Goal: Find contact information: Obtain details needed to contact an individual or organization

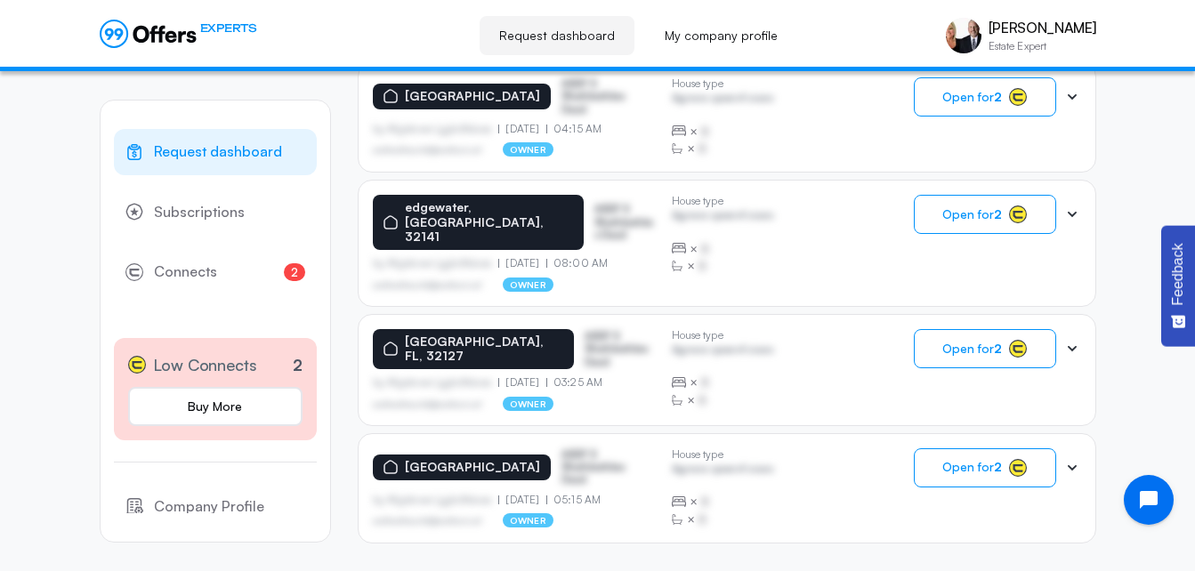
scroll to position [1210, 0]
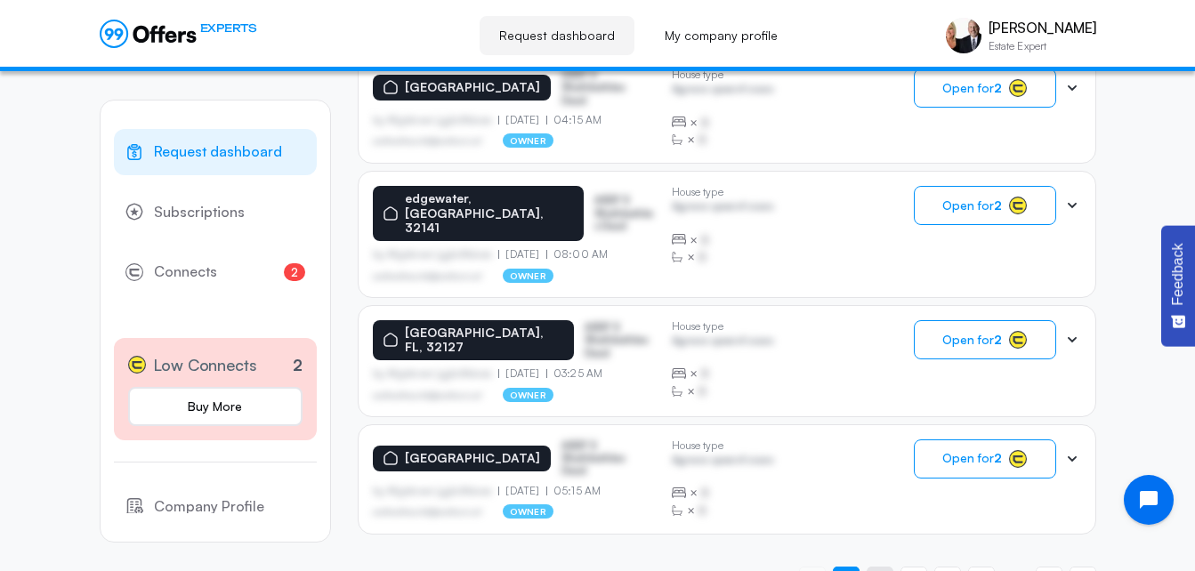
click at [877, 570] on span "2" at bounding box center [880, 579] width 7 height 17
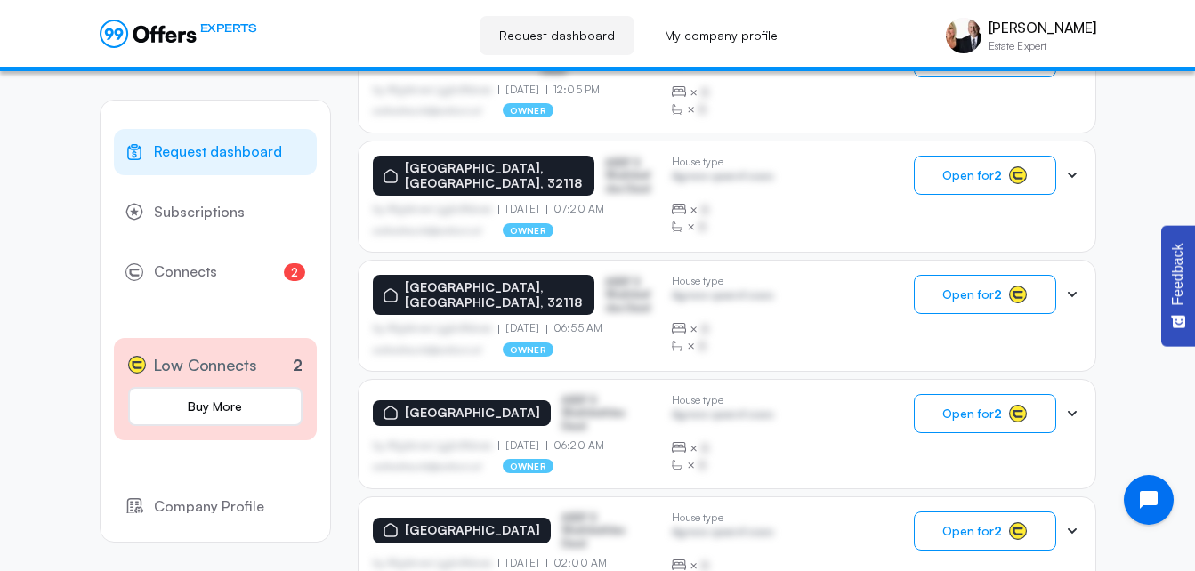
scroll to position [1217, 0]
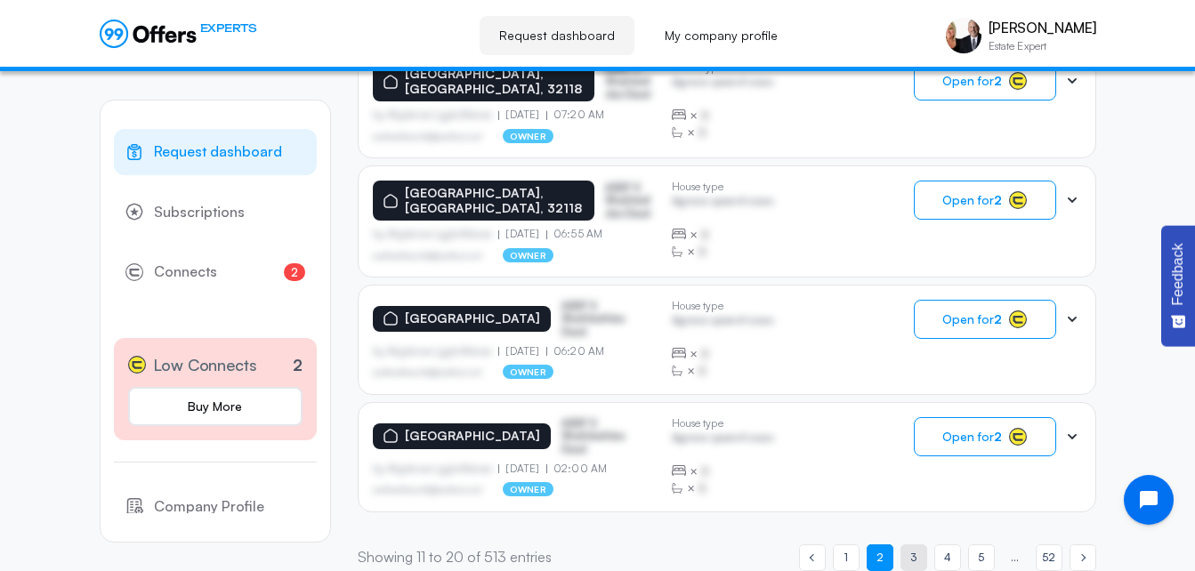
click at [912, 549] on span "3" at bounding box center [913, 557] width 6 height 17
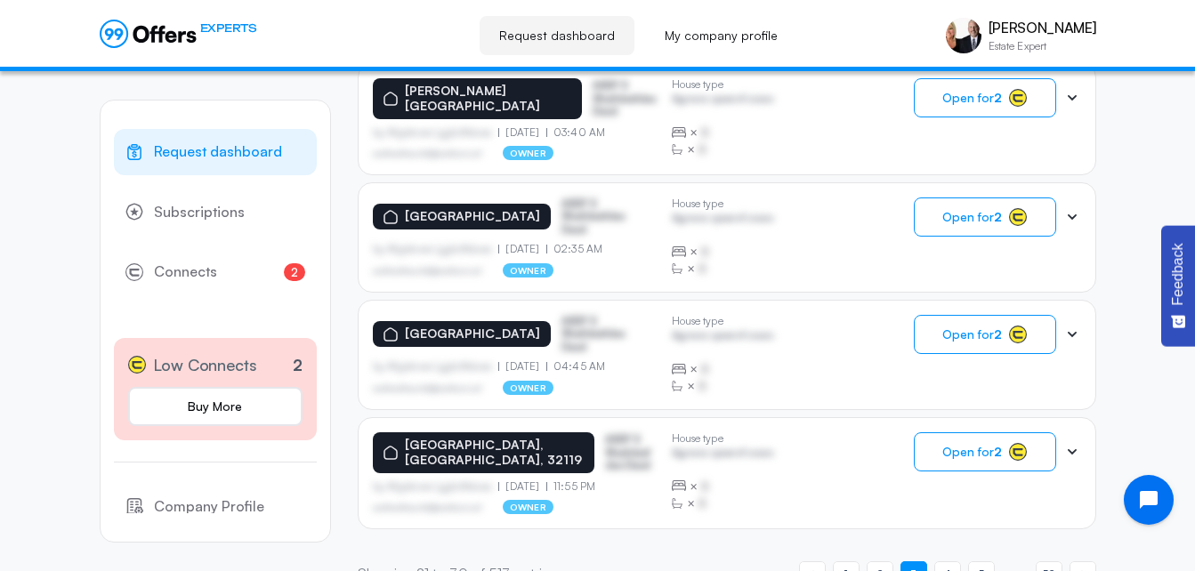
scroll to position [1216, 0]
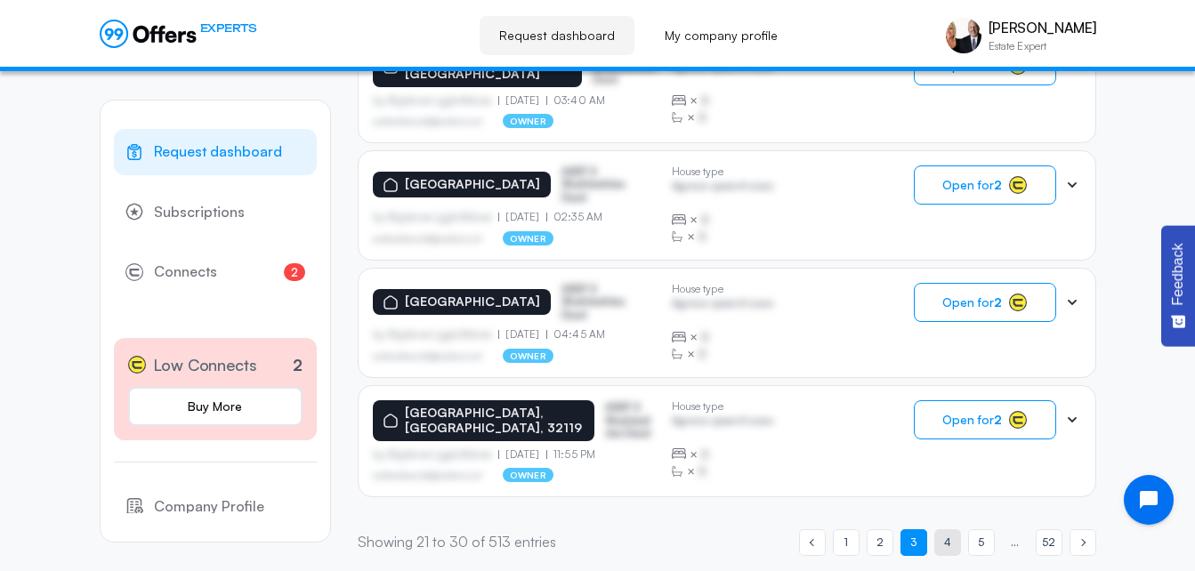
click at [948, 539] on link "page 4" at bounding box center [947, 543] width 27 height 27
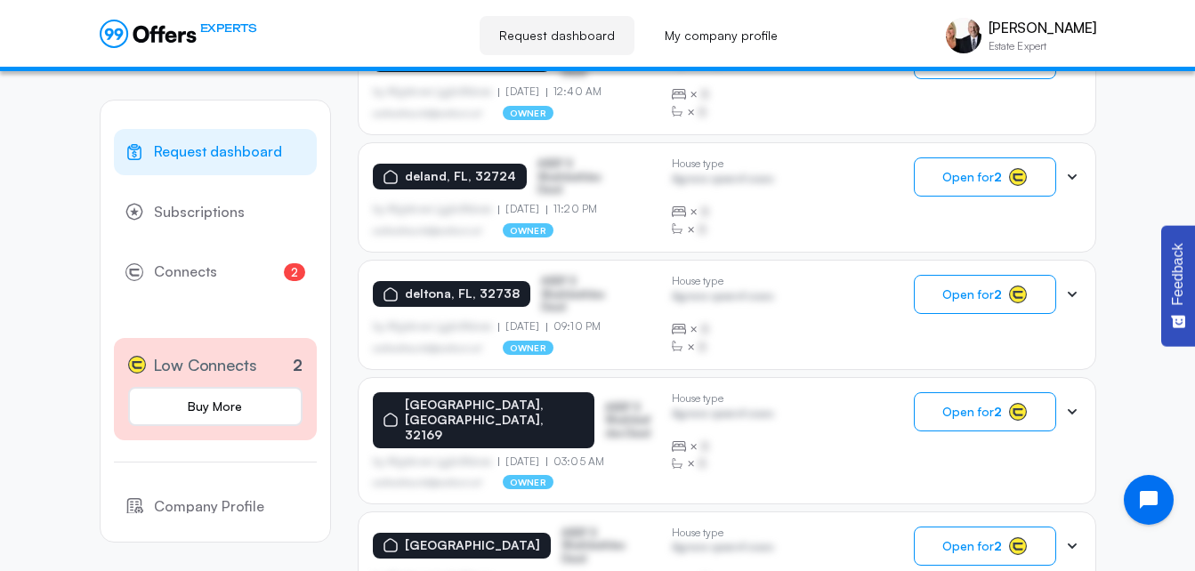
scroll to position [1217, 0]
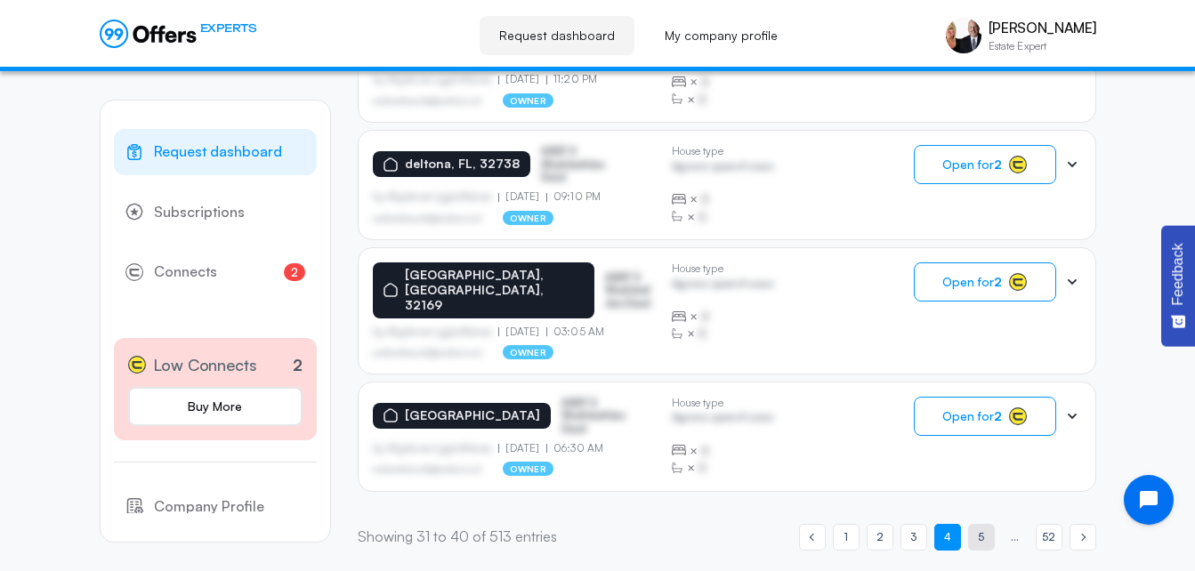
click at [985, 532] on link "page 5" at bounding box center [981, 537] width 27 height 27
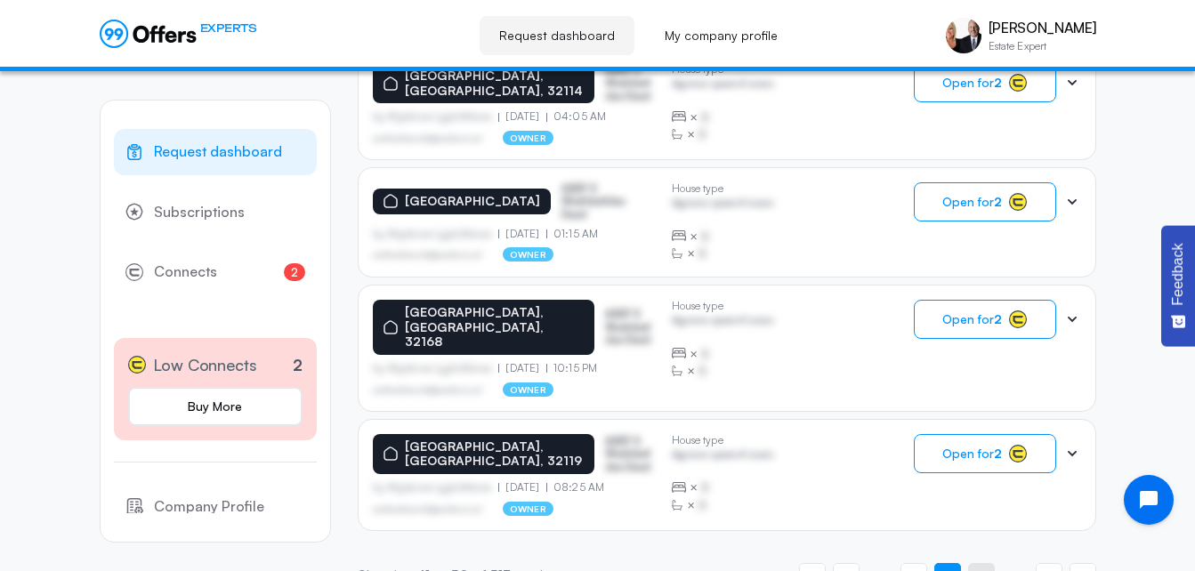
click at [984, 568] on span "6" at bounding box center [981, 576] width 6 height 17
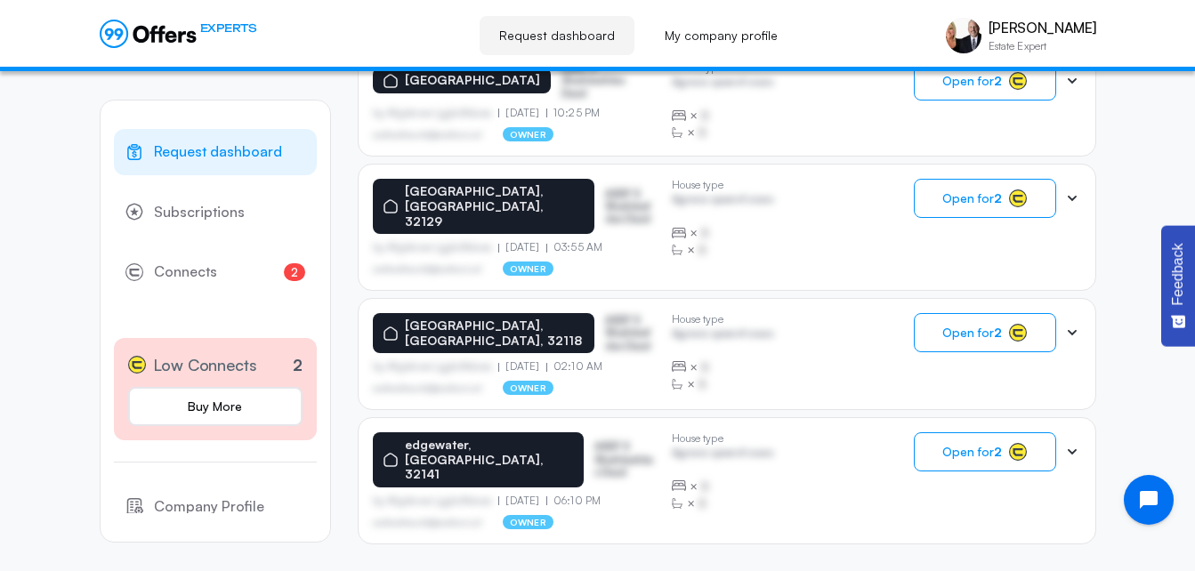
scroll to position [1212, 0]
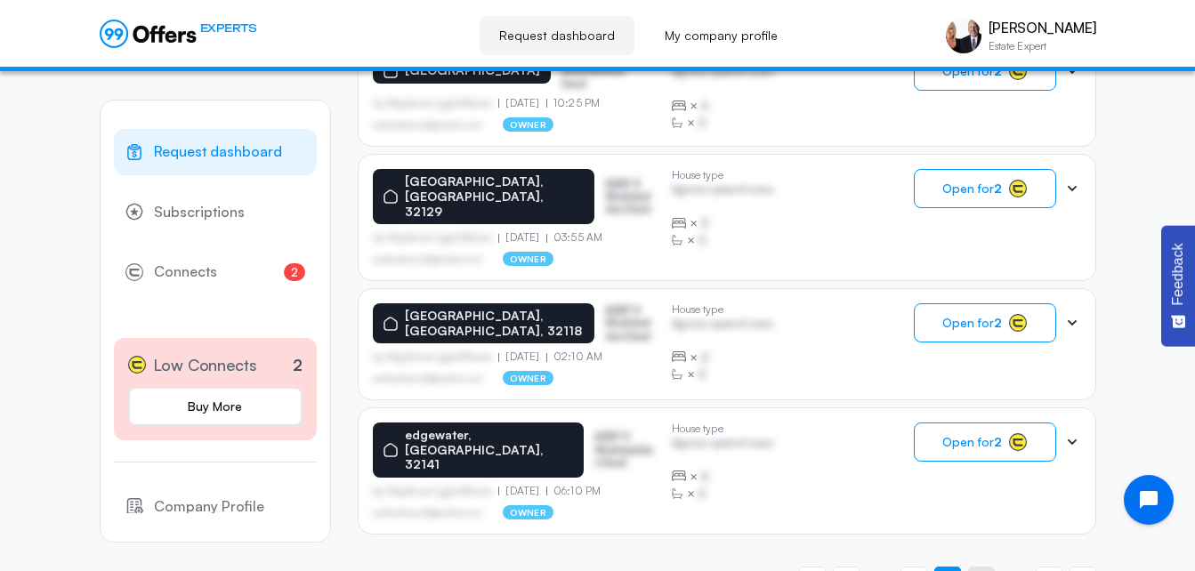
click at [979, 570] on span "7" at bounding box center [981, 579] width 7 height 17
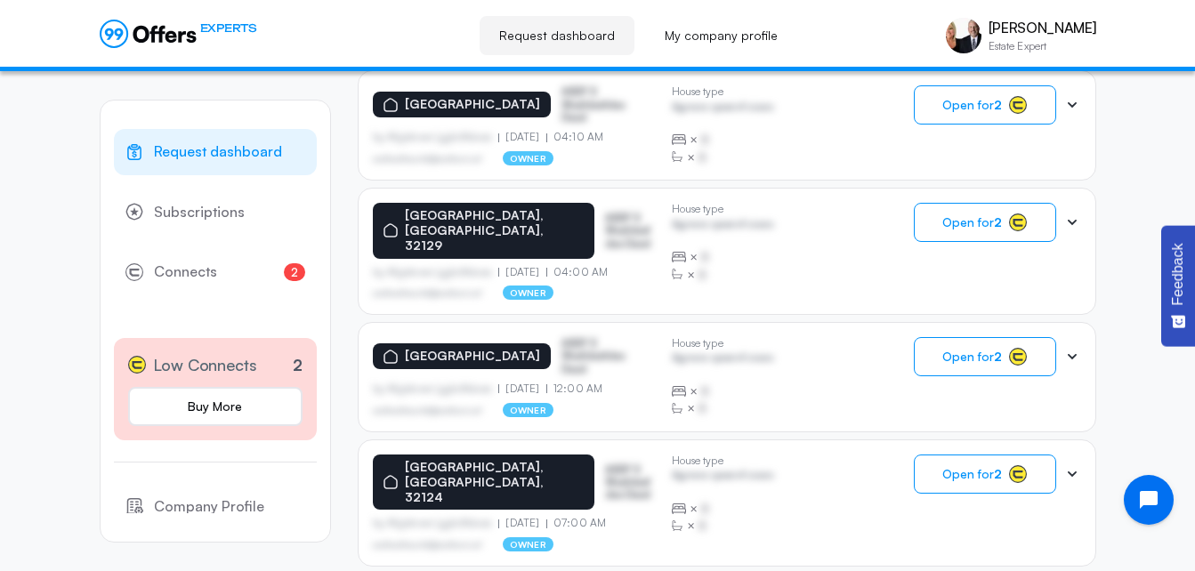
scroll to position [1216, 0]
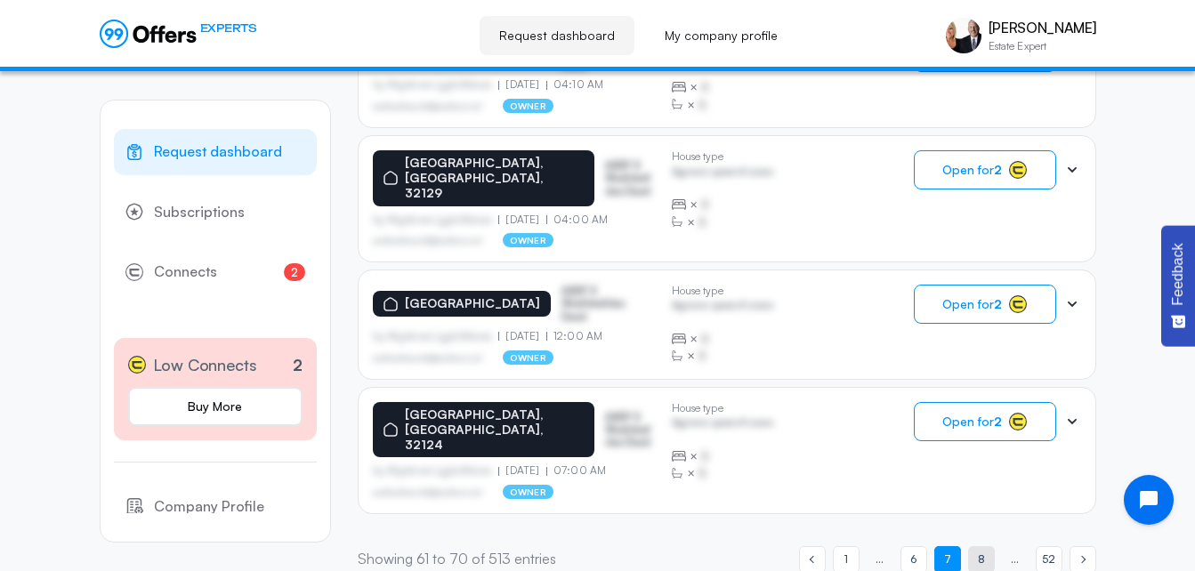
click at [981, 551] on span "8" at bounding box center [981, 559] width 7 height 17
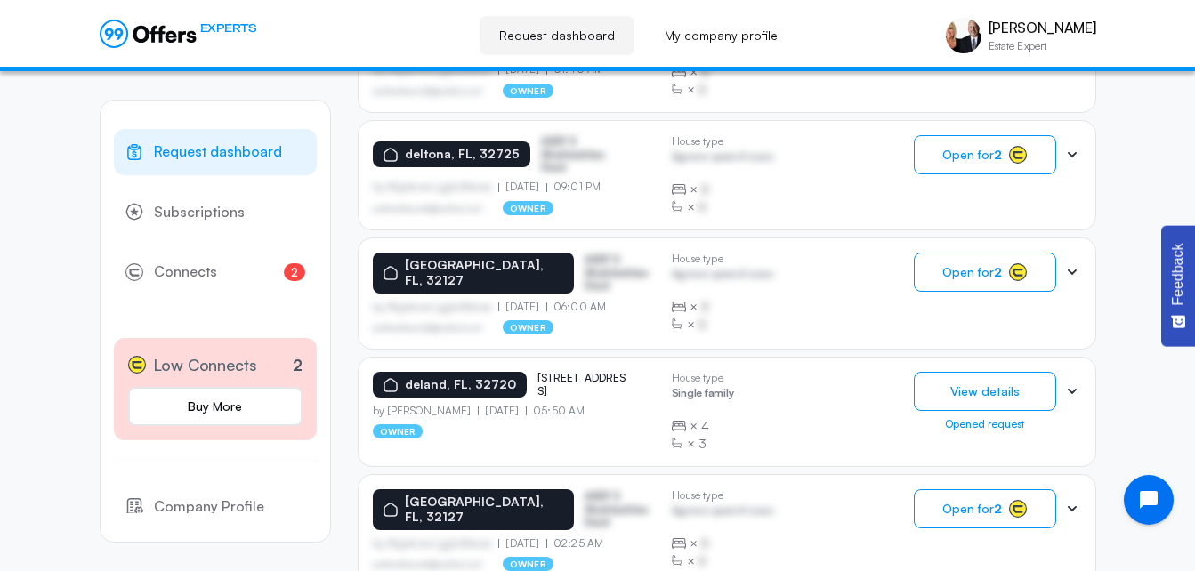
scroll to position [1101, 0]
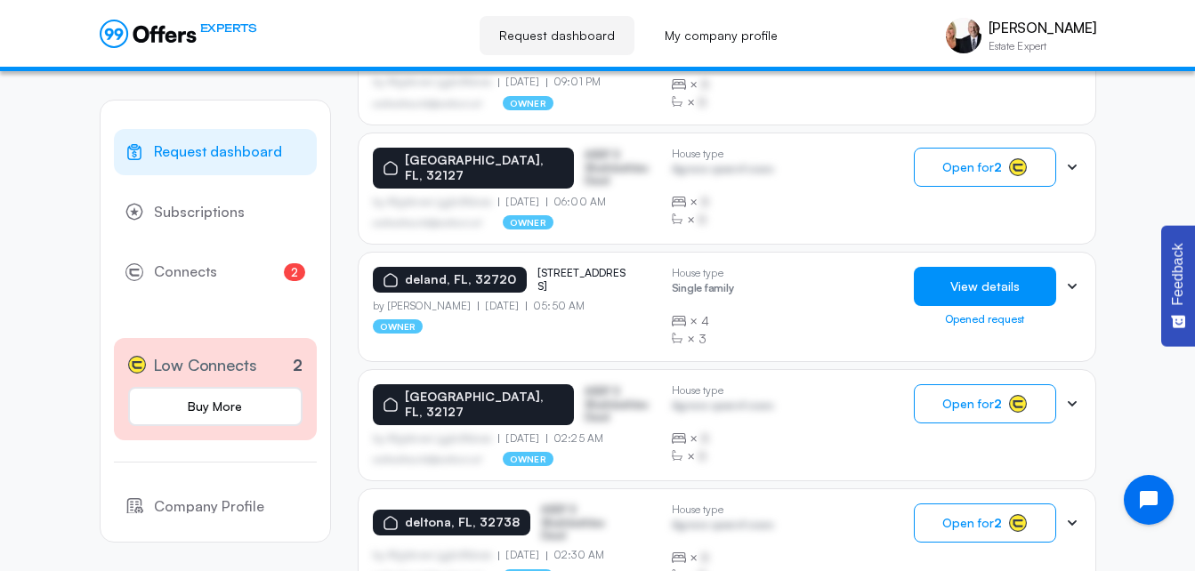
click at [964, 282] on button "View details" at bounding box center [985, 286] width 142 height 39
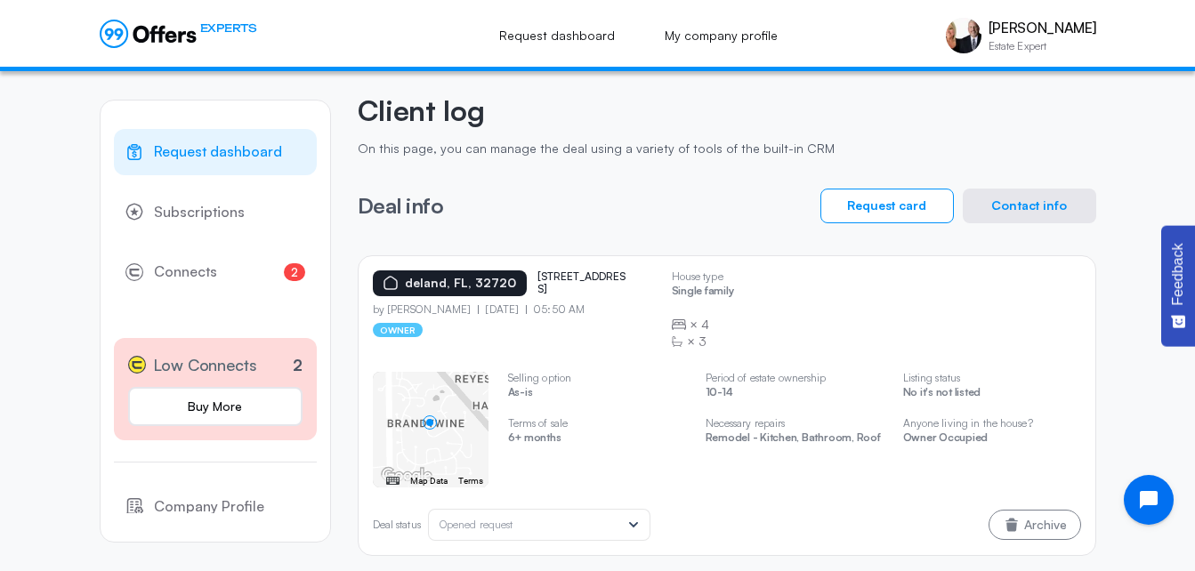
scroll to position [75, 0]
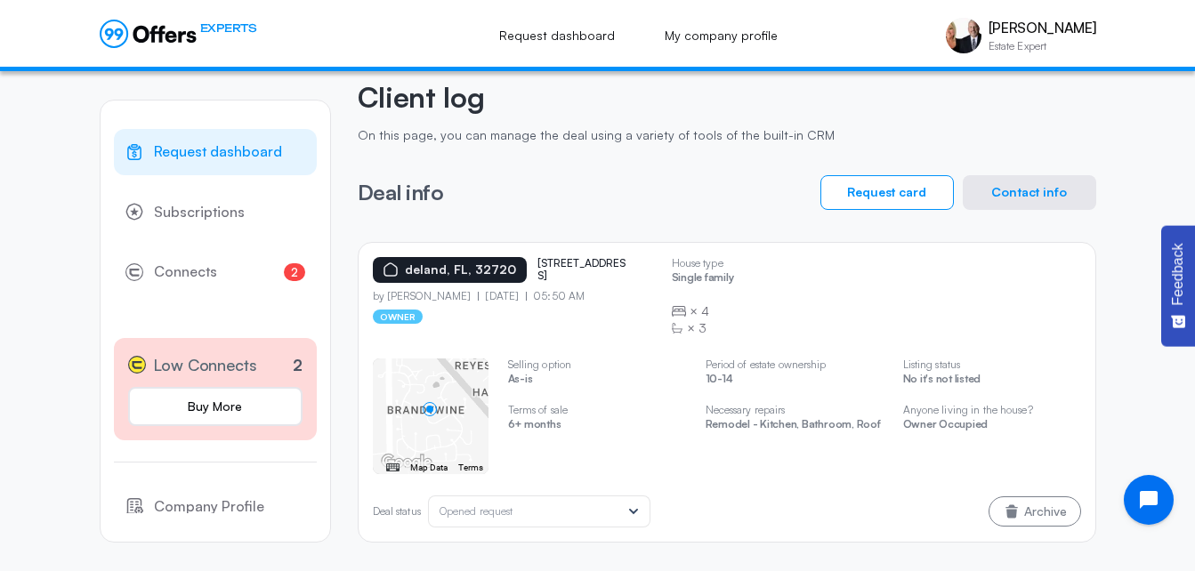
click at [1031, 194] on button "Contact info" at bounding box center [1029, 192] width 133 height 35
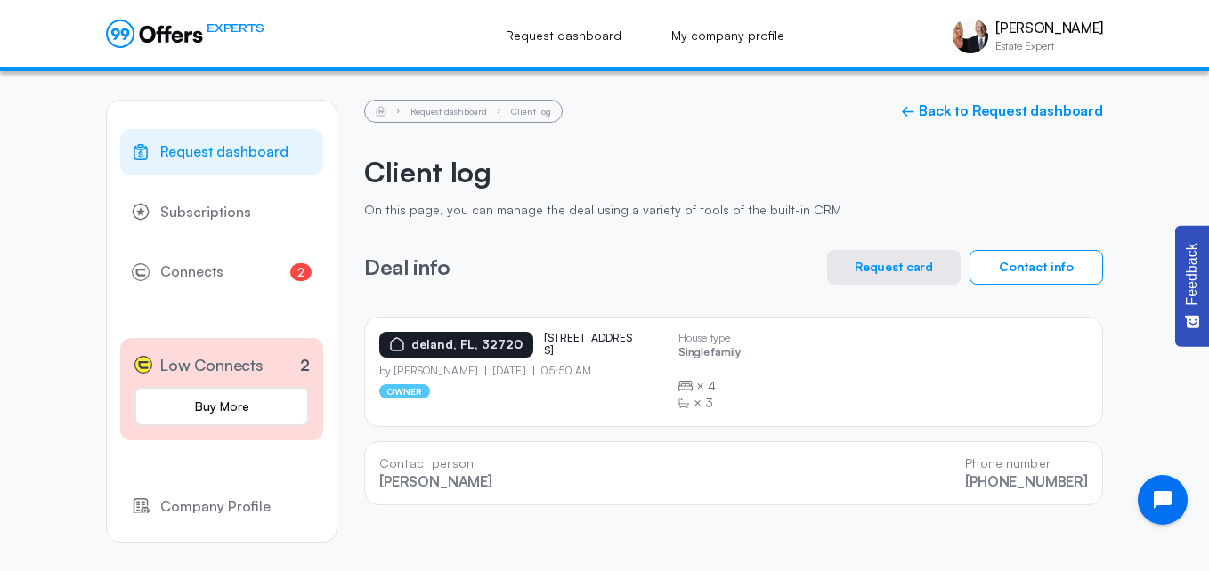
click at [885, 263] on button "Request card" at bounding box center [893, 267] width 133 height 35
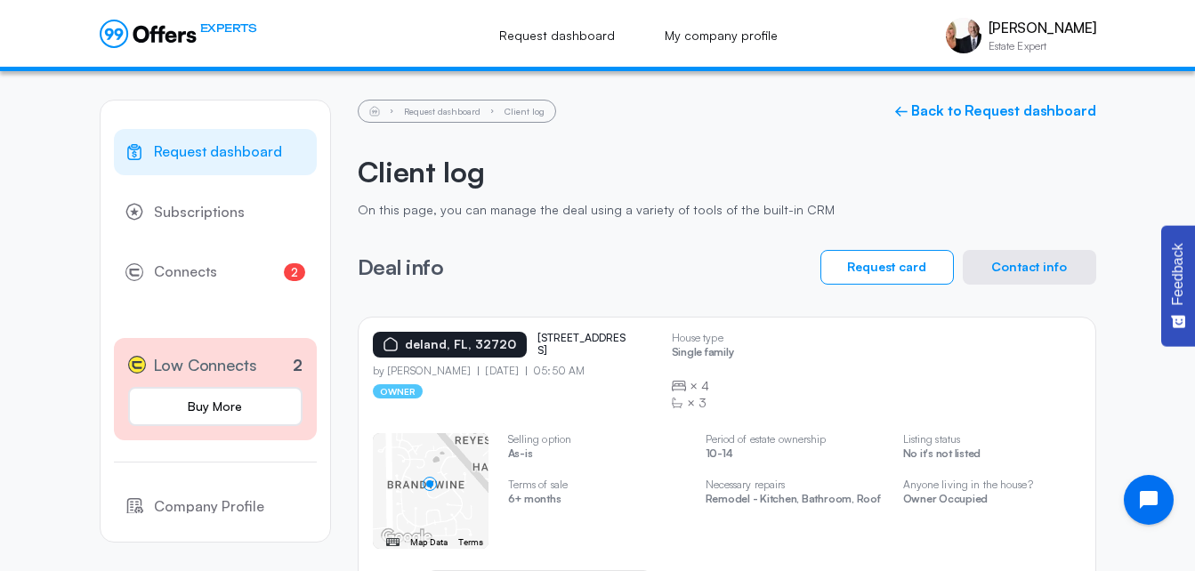
scroll to position [75, 0]
